Goal: Transaction & Acquisition: Purchase product/service

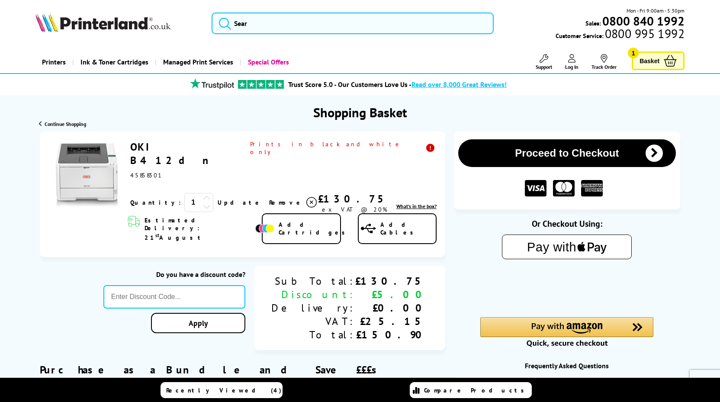
click at [165, 146] on link "OKI B412dn" at bounding box center [174, 153] width 88 height 27
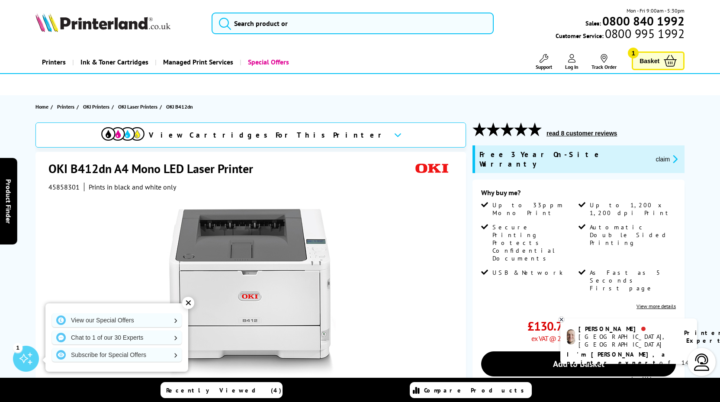
click at [658, 54] on link "Basket 1" at bounding box center [658, 61] width 53 height 19
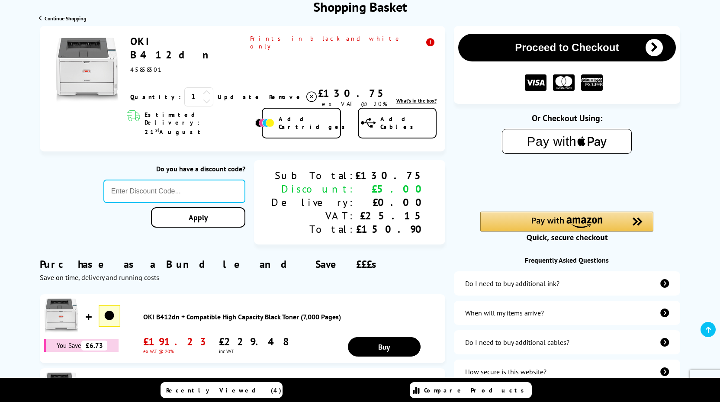
scroll to position [97, 0]
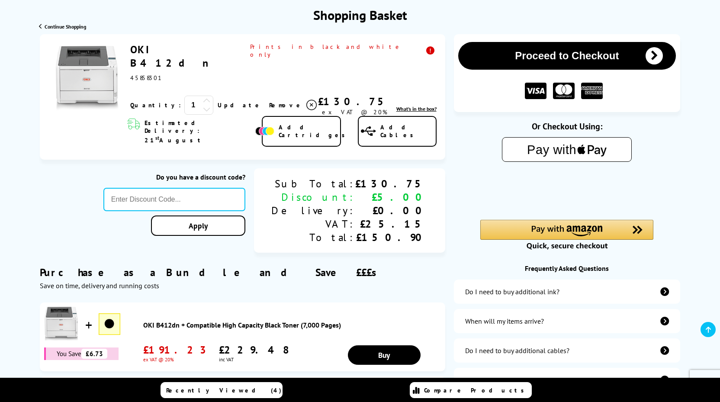
click at [152, 47] on link "OKI B412dn" at bounding box center [174, 56] width 88 height 27
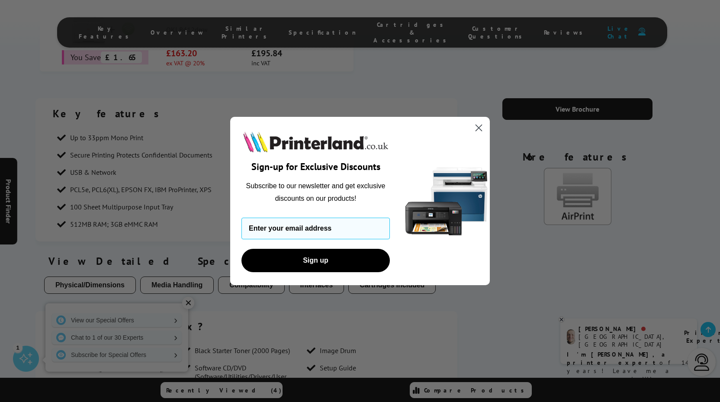
scroll to position [712, 0]
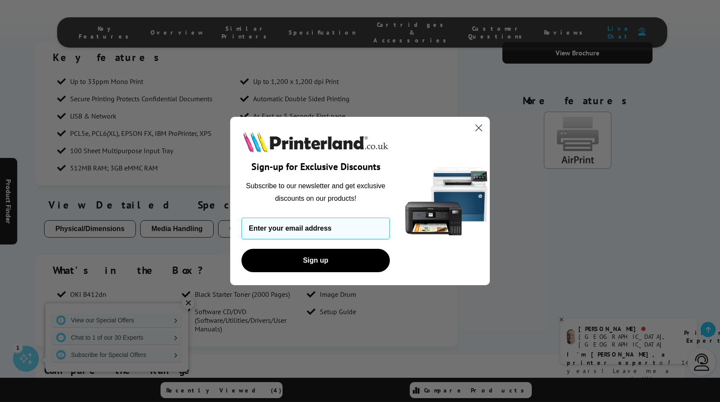
click at [482, 129] on circle "Close dialog" at bounding box center [479, 128] width 14 height 14
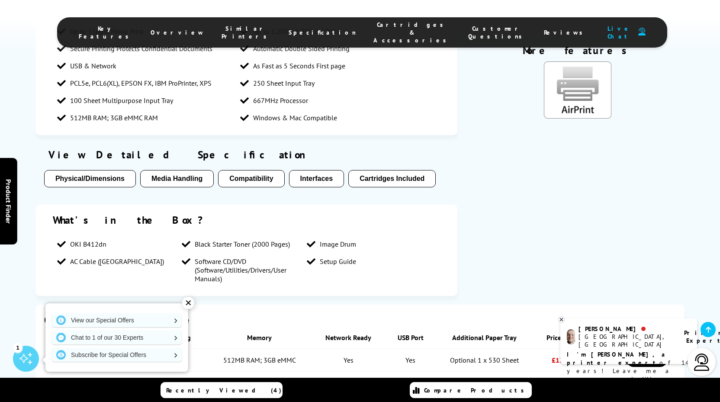
scroll to position [767, 0]
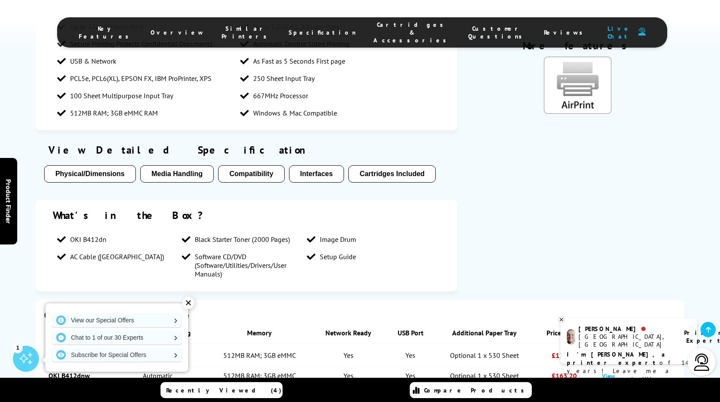
click at [191, 305] on div "✕" at bounding box center [188, 303] width 12 height 12
